Goal: Task Accomplishment & Management: Manage account settings

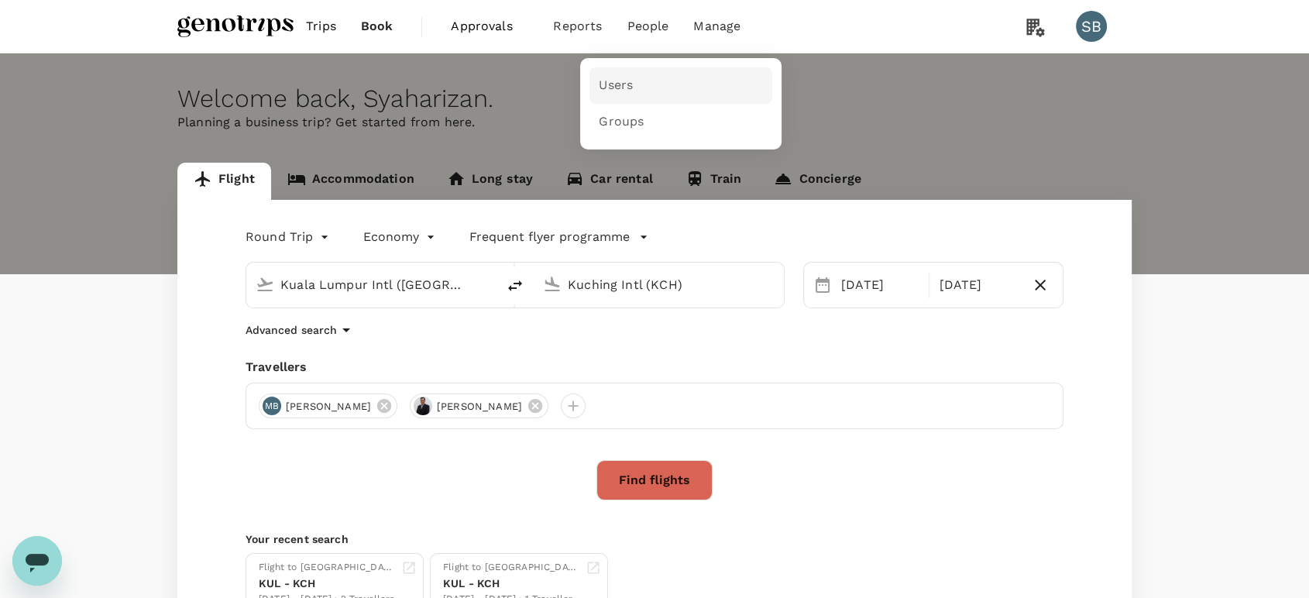
click at [640, 76] on link "Users" at bounding box center [680, 85] width 183 height 36
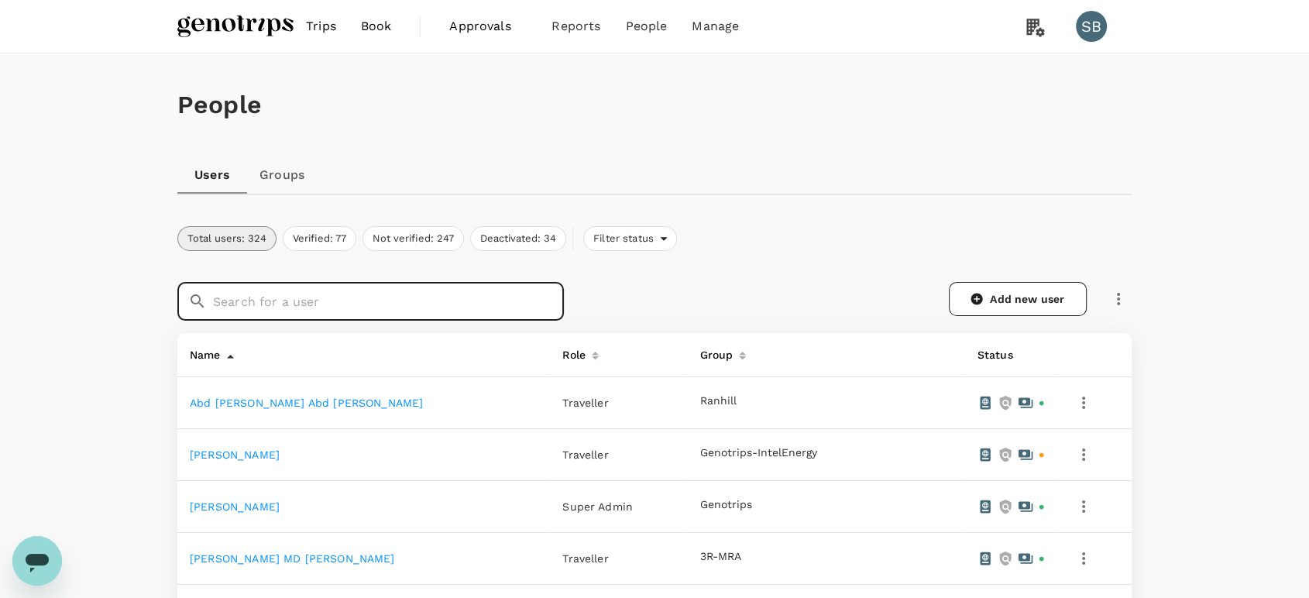
click at [414, 308] on input "text" at bounding box center [388, 301] width 351 height 39
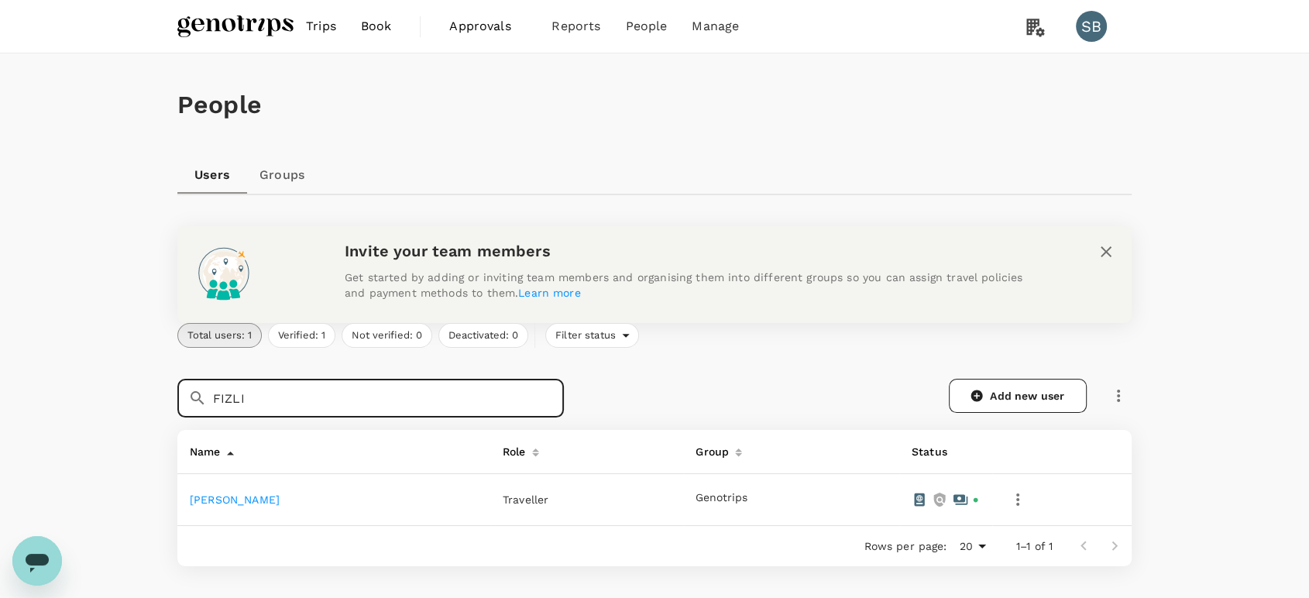
type input "FIZLI"
click at [242, 496] on link "[PERSON_NAME]" at bounding box center [235, 499] width 90 height 12
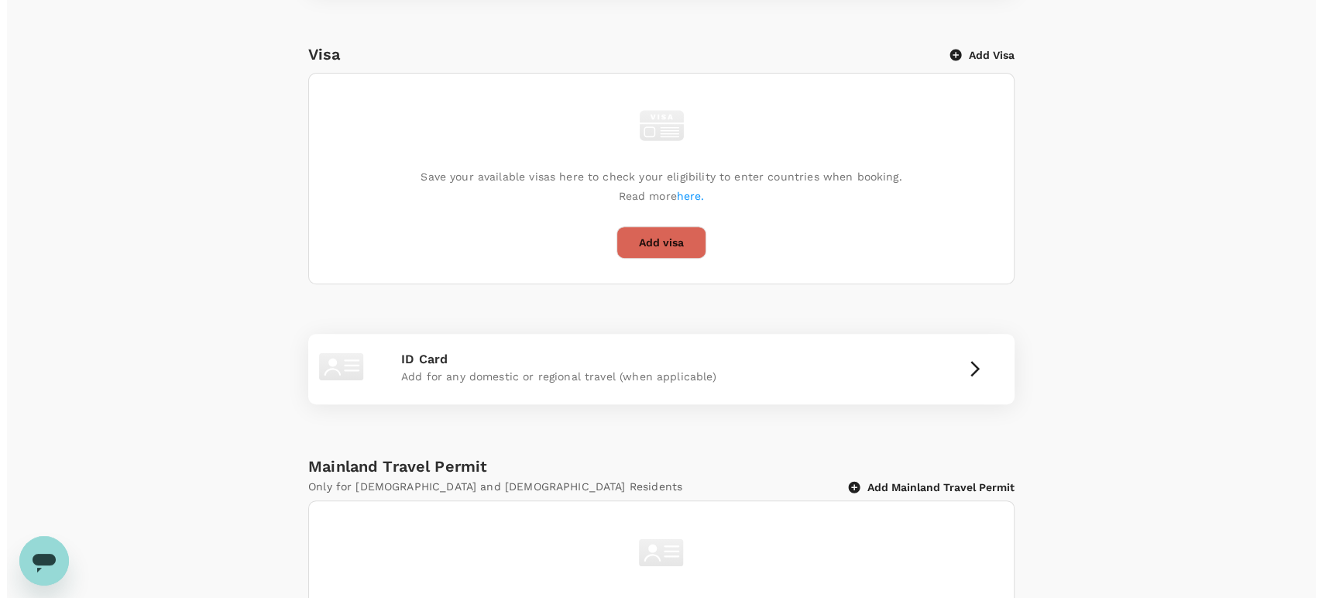
scroll to position [344, 0]
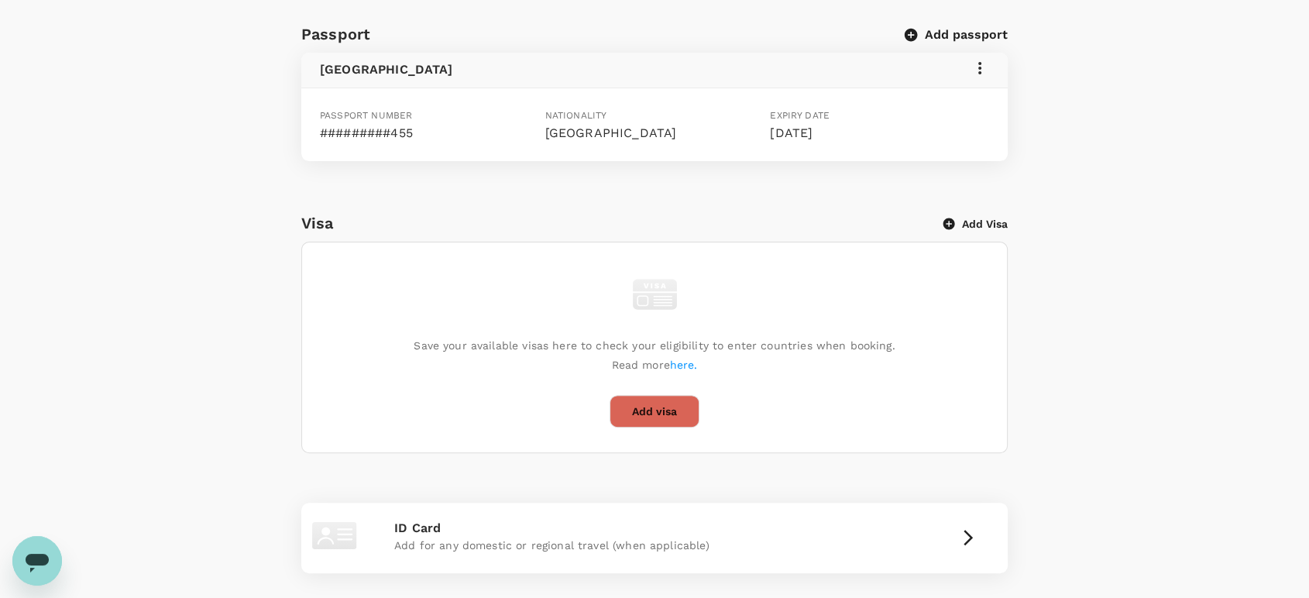
click at [977, 73] on icon at bounding box center [979, 68] width 19 height 19
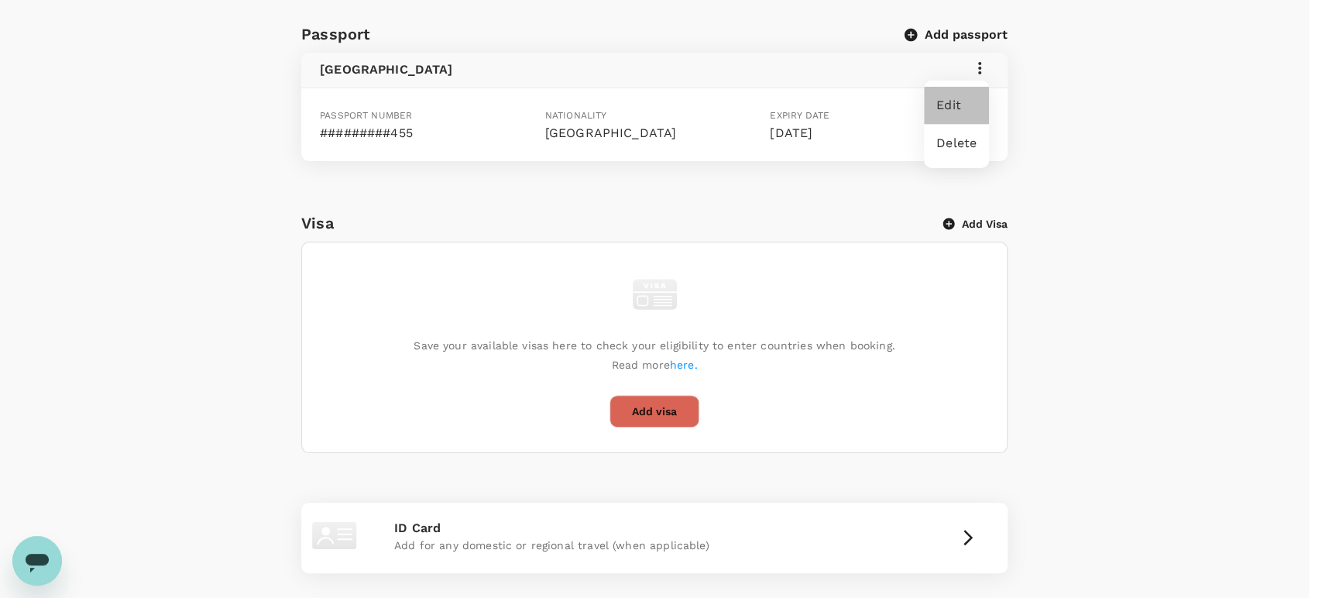
click at [954, 103] on span "Edit" at bounding box center [956, 105] width 40 height 19
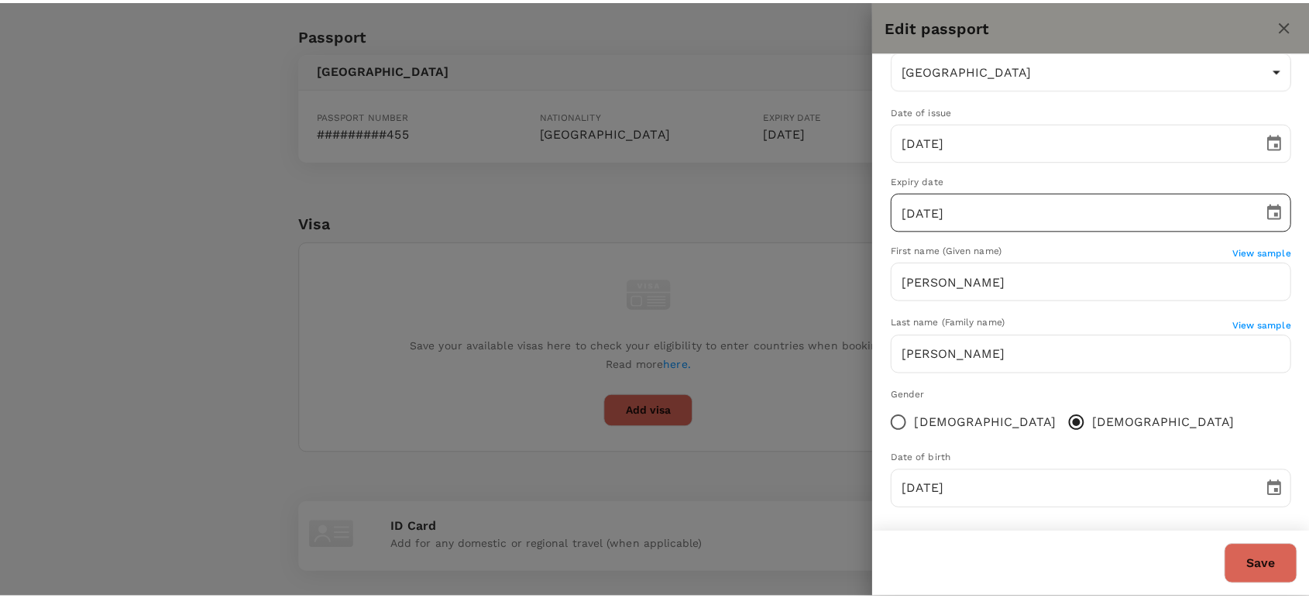
scroll to position [117, 0]
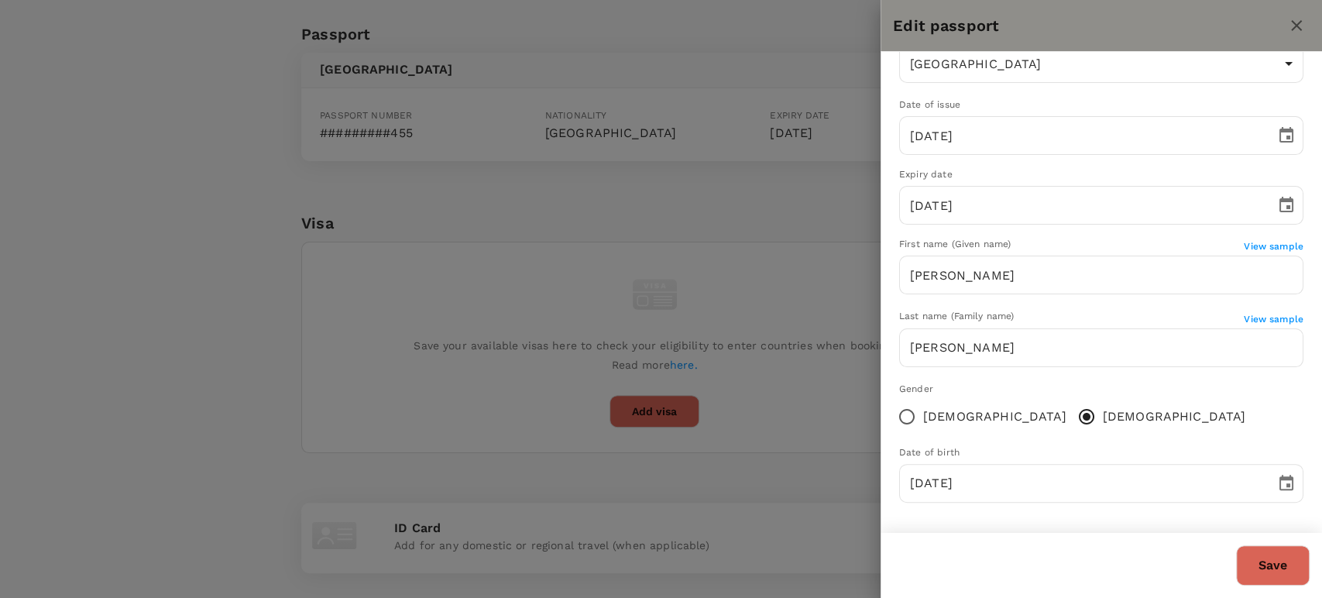
click at [750, 37] on div at bounding box center [661, 299] width 1322 height 598
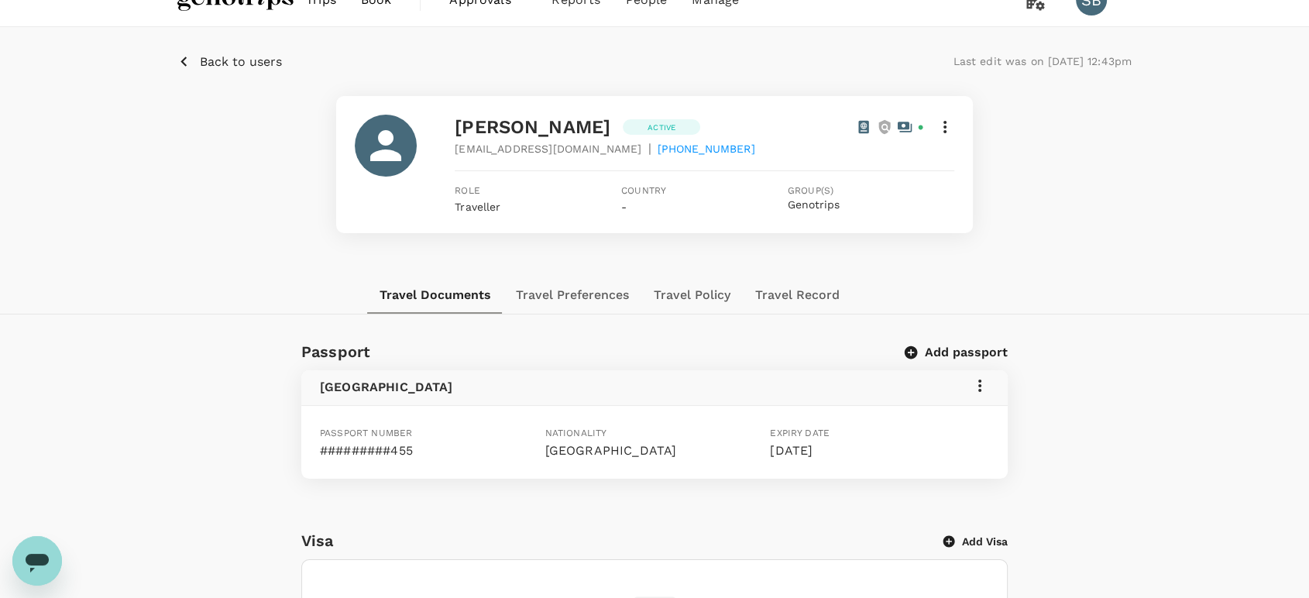
scroll to position [0, 0]
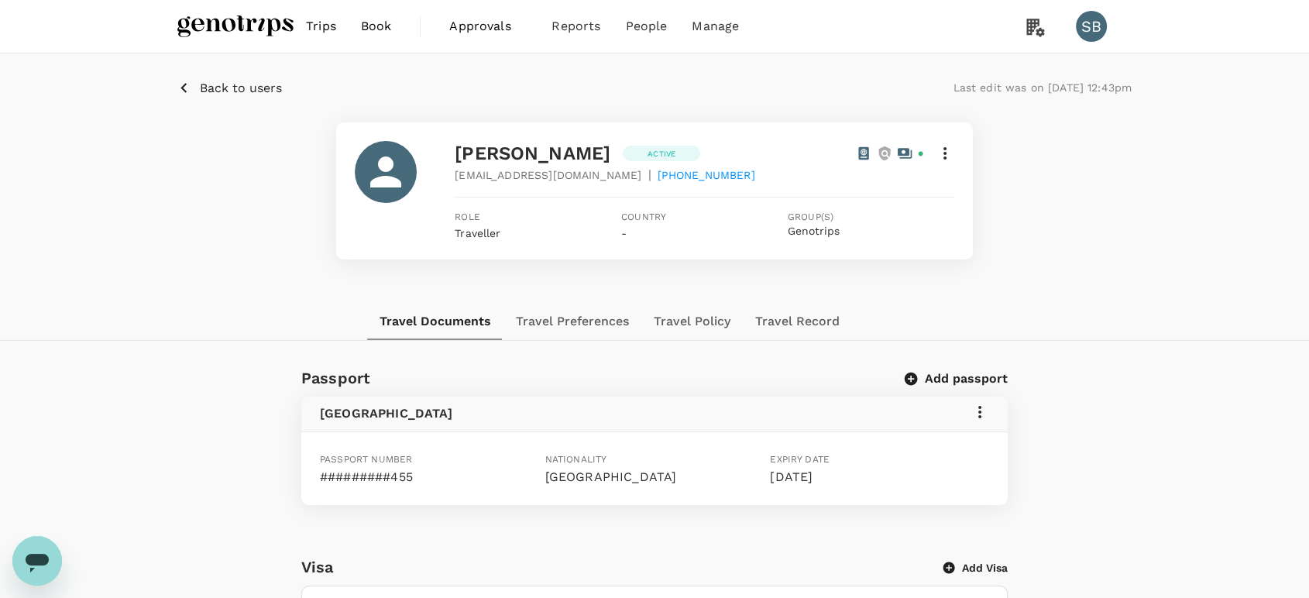
click at [257, 88] on p "Back to users" at bounding box center [241, 88] width 82 height 19
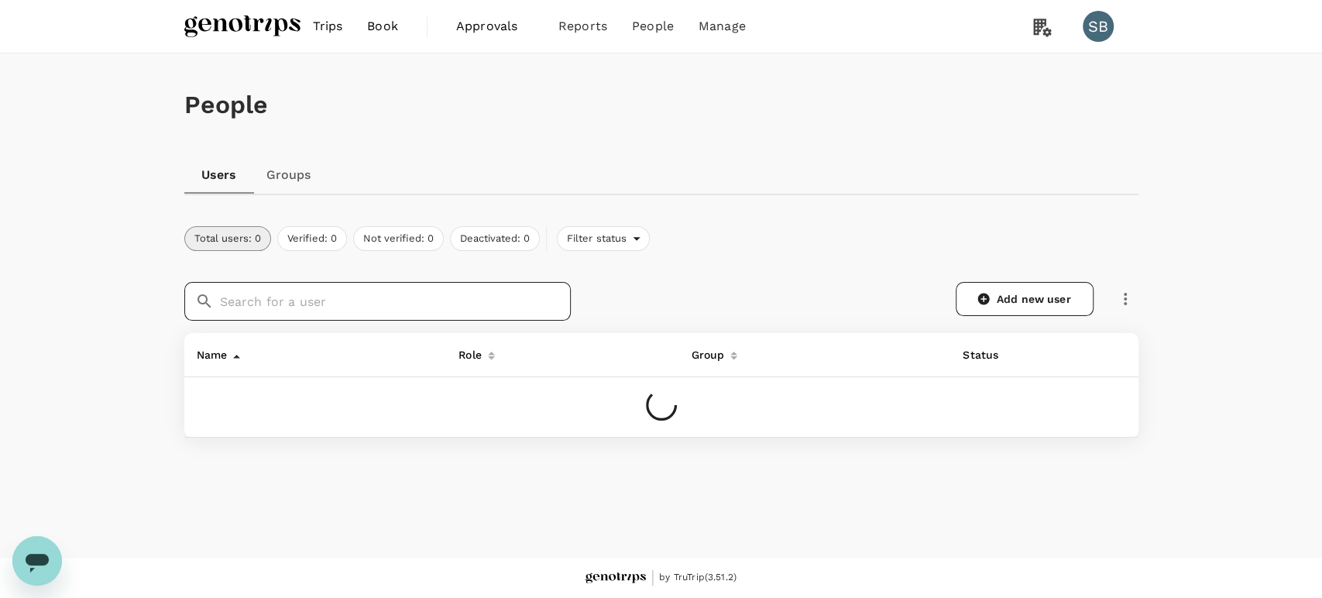
click at [333, 296] on input "text" at bounding box center [395, 301] width 351 height 39
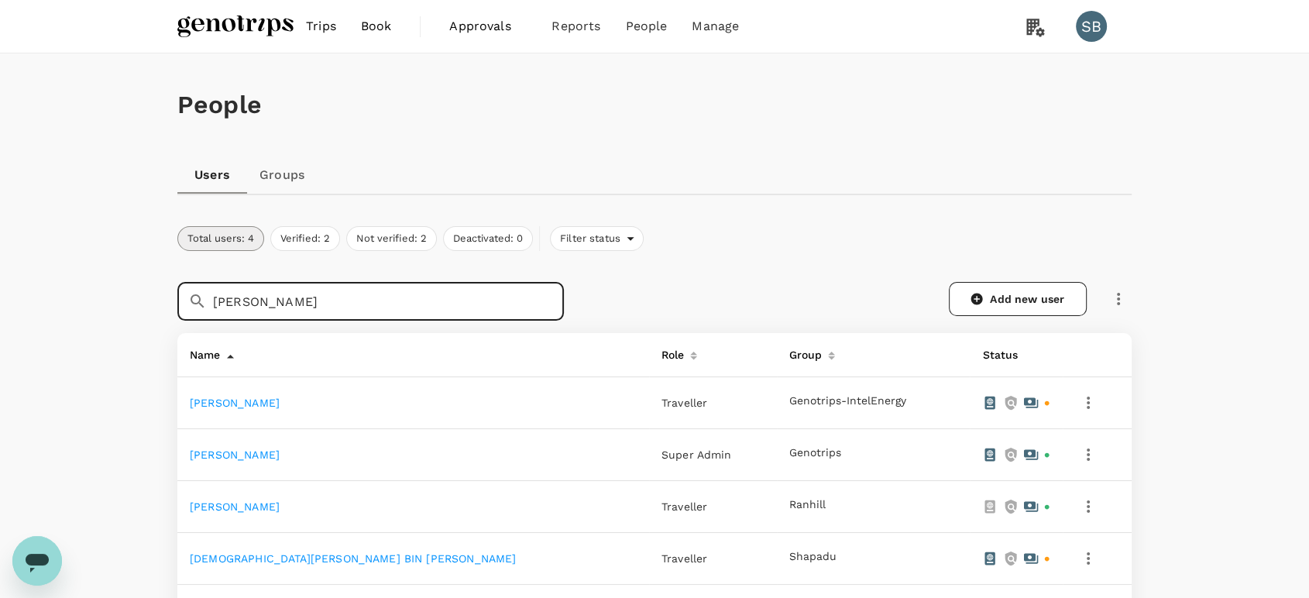
type input "[PERSON_NAME]"
click at [1079, 451] on icon "button" at bounding box center [1088, 454] width 19 height 19
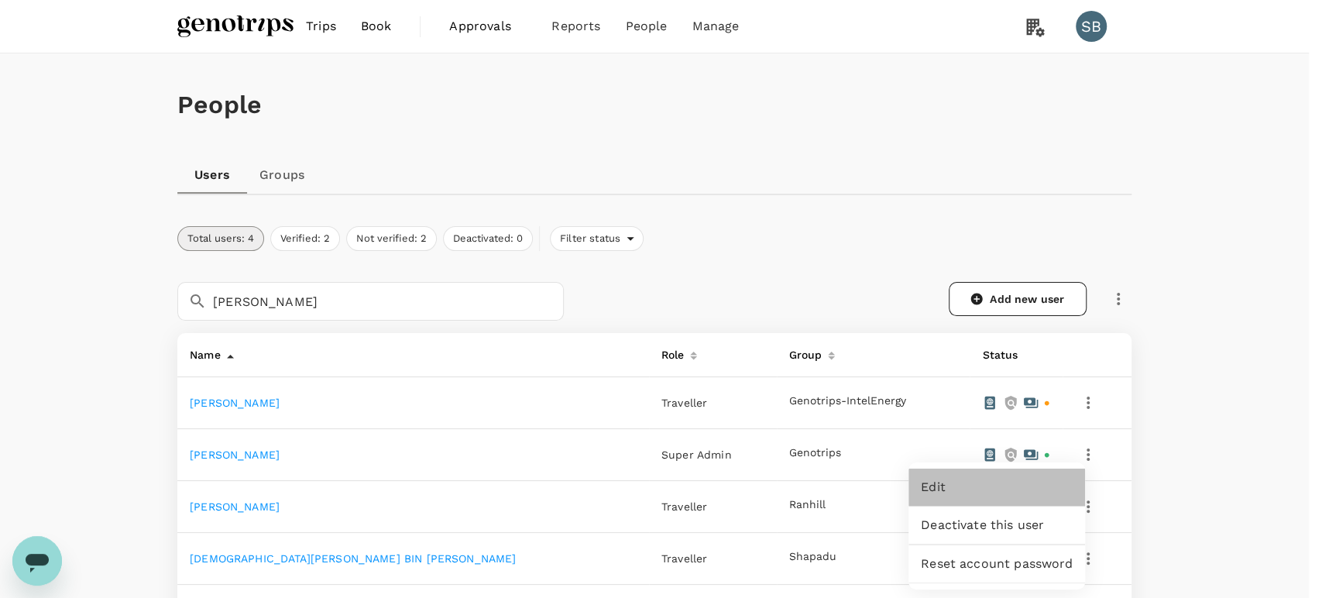
click at [1048, 489] on span "Edit" at bounding box center [997, 487] width 152 height 19
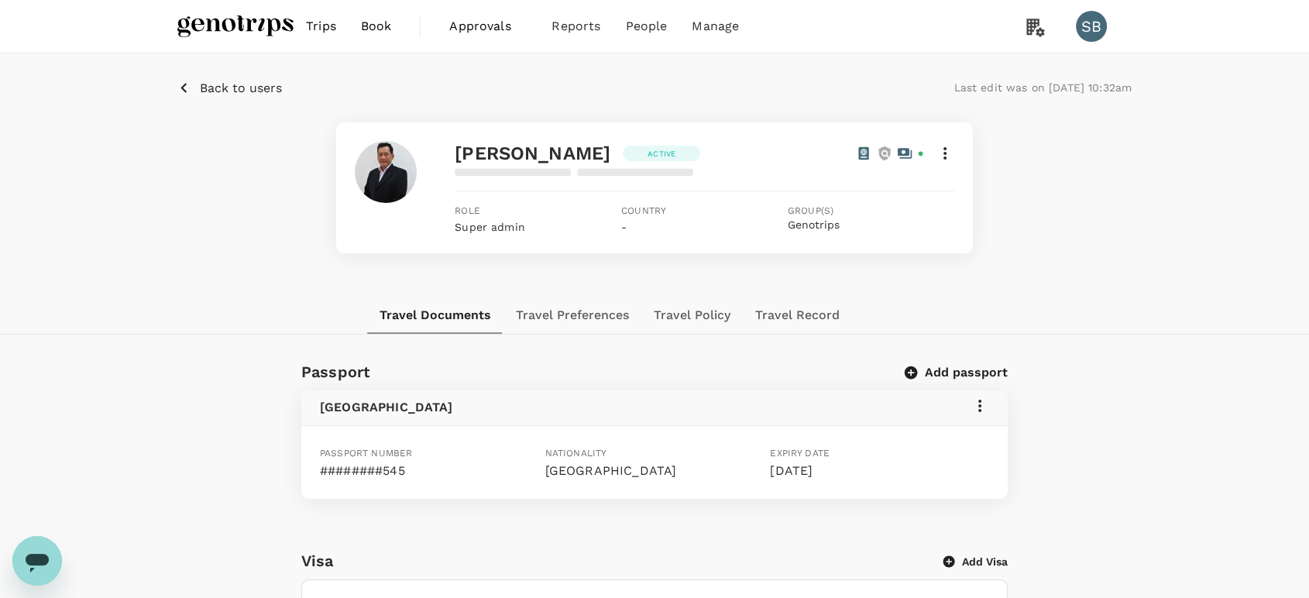
scroll to position [172, 0]
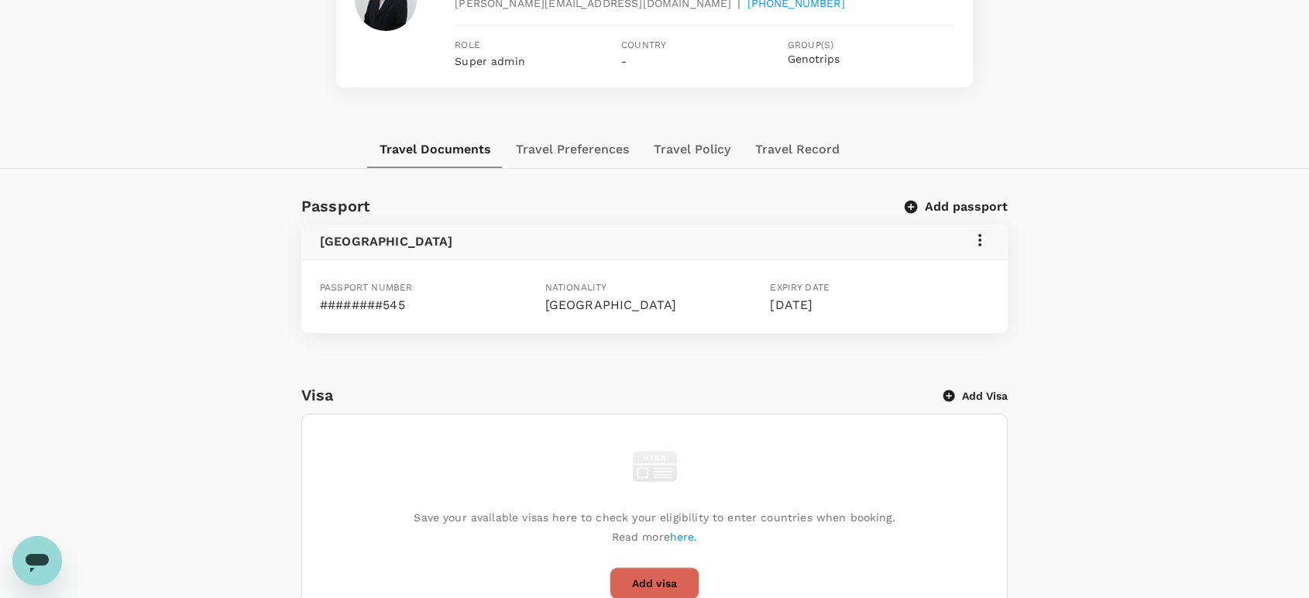
click at [983, 238] on icon at bounding box center [979, 240] width 19 height 19
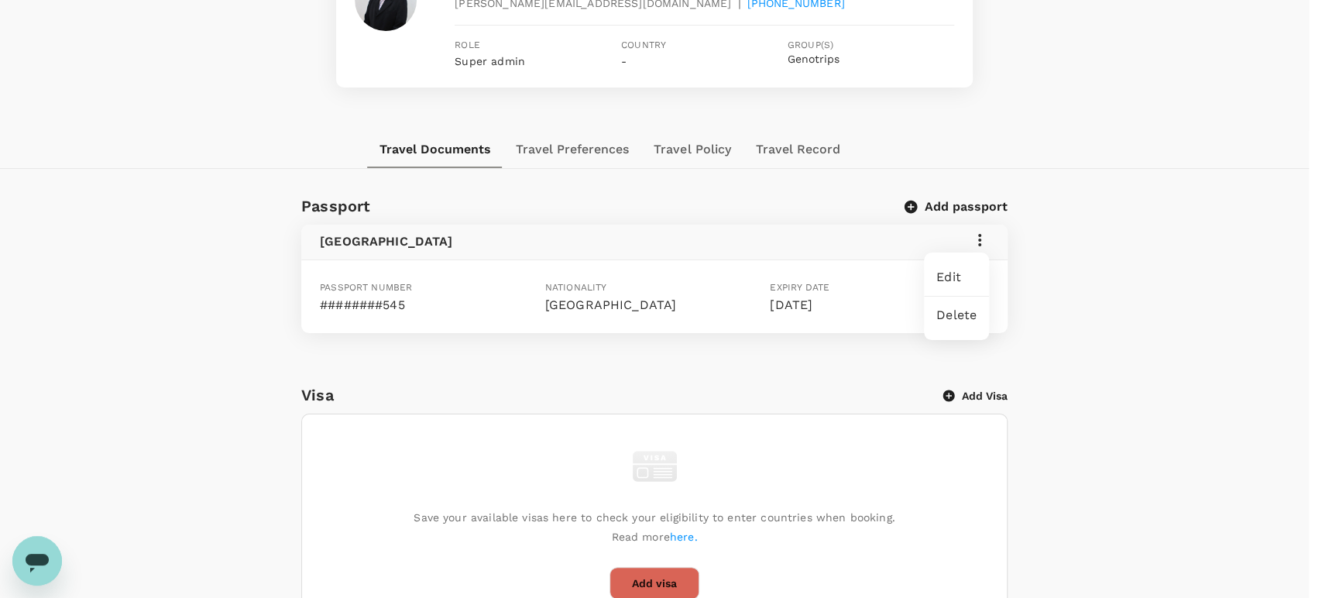
drag, startPoint x: 1098, startPoint y: 298, endPoint x: 1090, endPoint y: 296, distance: 8.1
click at [1090, 296] on div at bounding box center [661, 299] width 1322 height 598
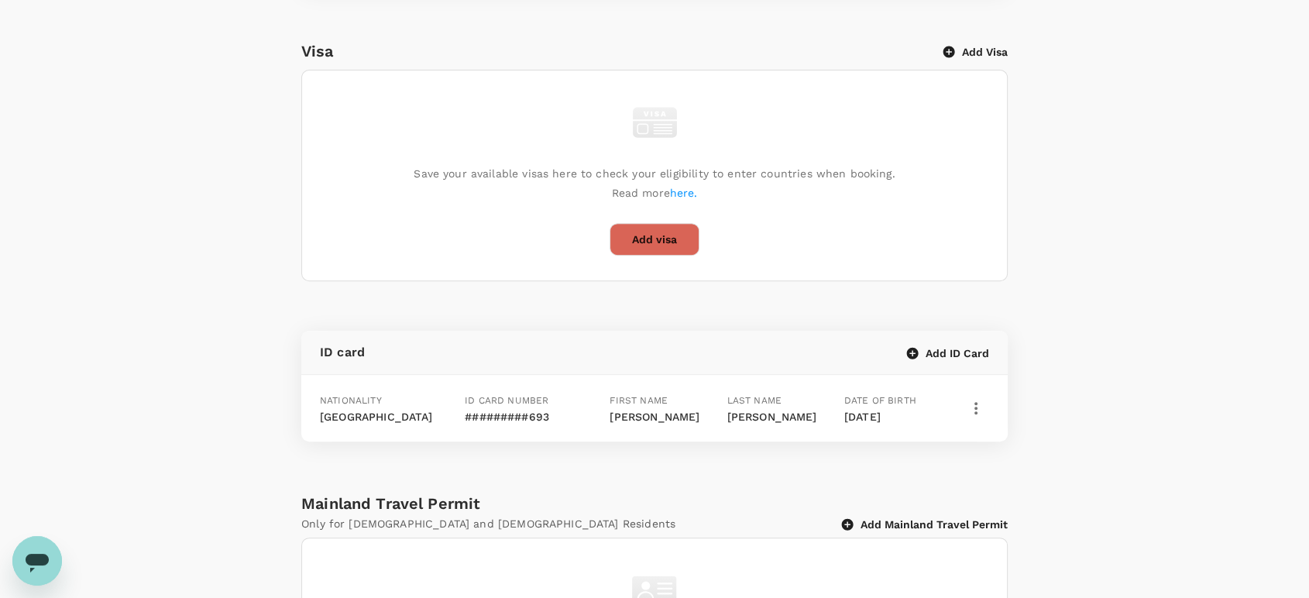
scroll to position [688, 0]
